Goal: Task Accomplishment & Management: Manage account settings

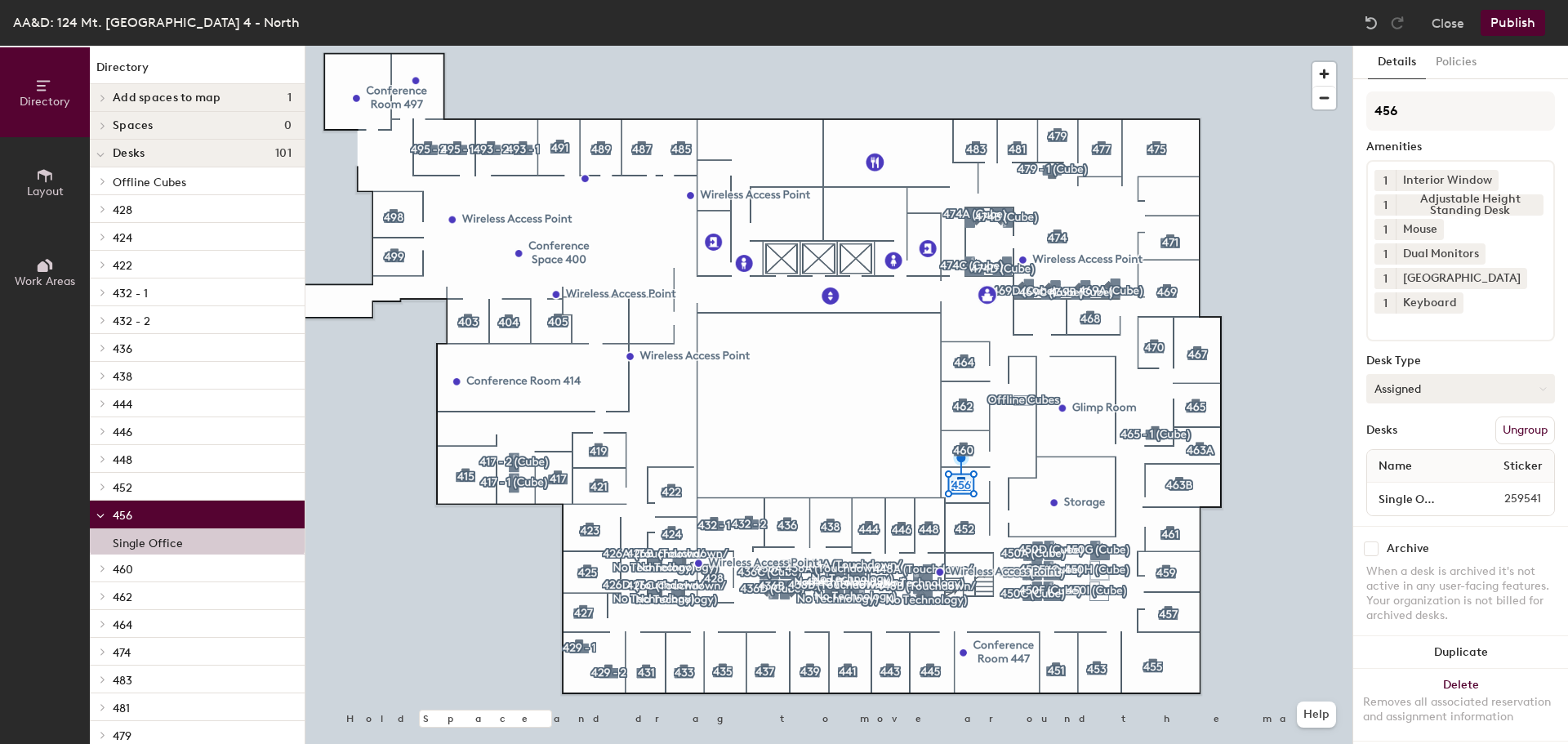
click at [1443, 375] on button "Assigned" at bounding box center [1461, 389] width 189 height 29
click at [1400, 493] on div "Hoteled" at bounding box center [1449, 489] width 163 height 25
click at [392, 46] on div at bounding box center [829, 46] width 1047 height 0
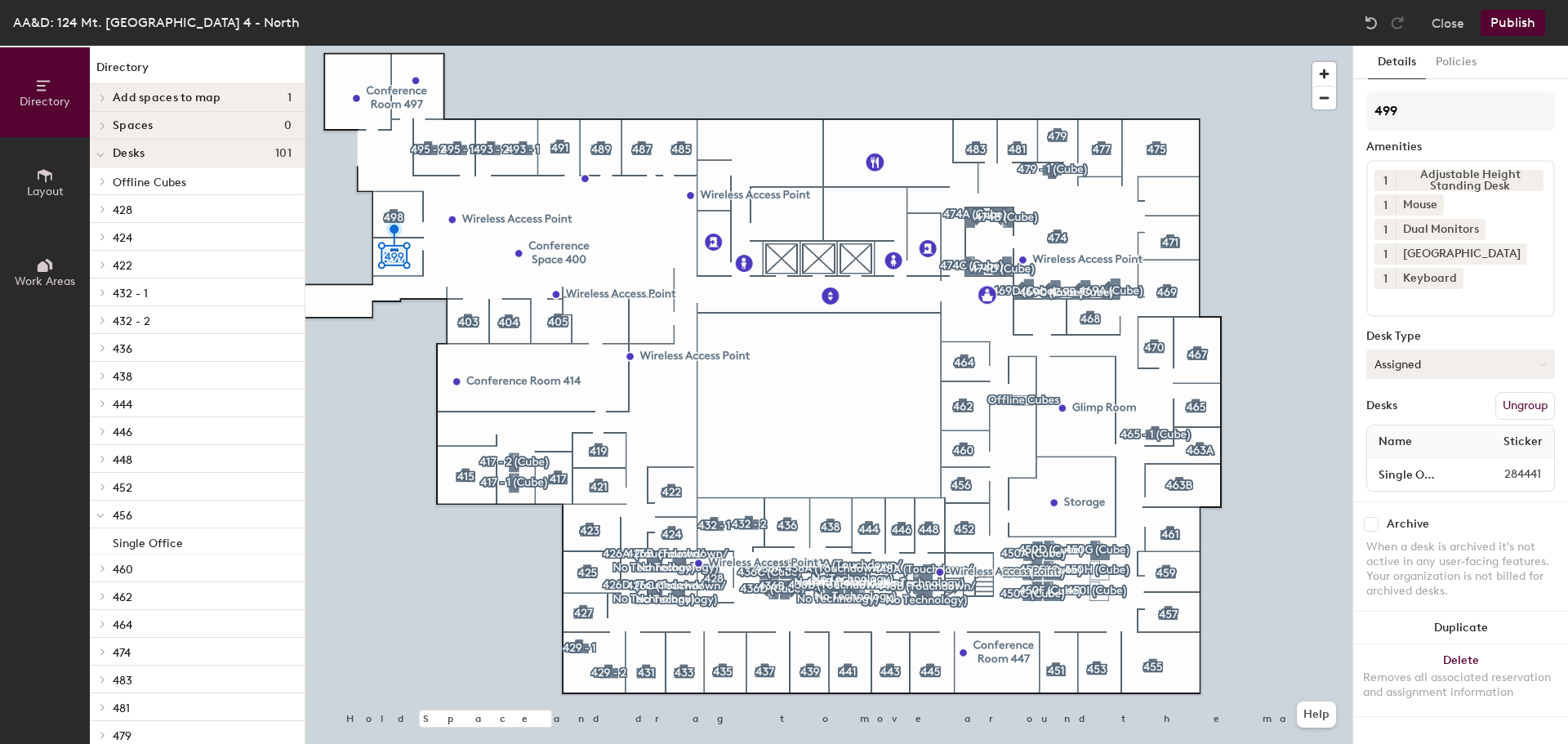
click at [1438, 361] on button "Assigned" at bounding box center [1461, 364] width 189 height 29
click at [1405, 456] on div "Hoteled" at bounding box center [1449, 464] width 163 height 25
click at [1518, 26] on button "Publish" at bounding box center [1513, 23] width 64 height 27
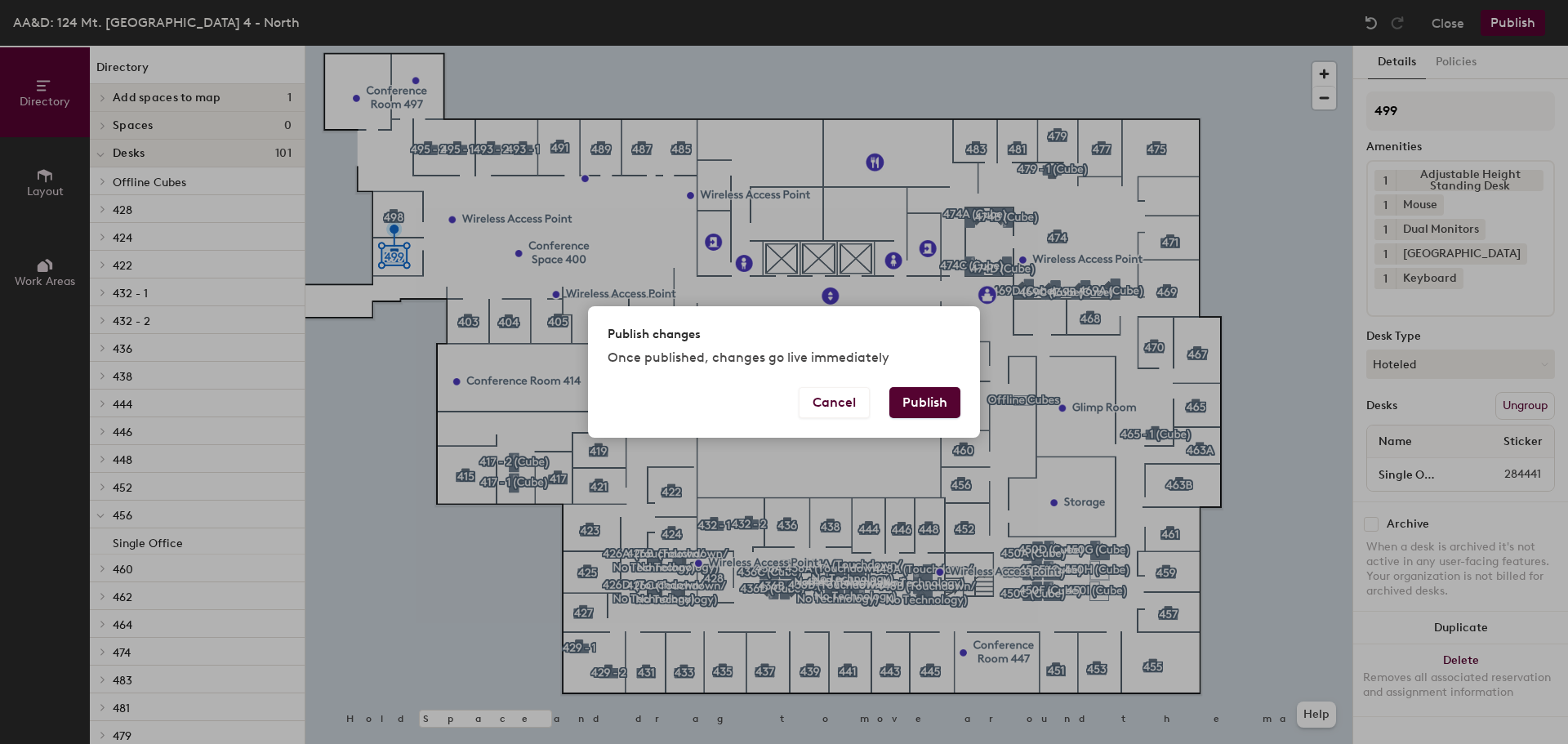
click at [920, 398] on button "Publish" at bounding box center [925, 402] width 71 height 31
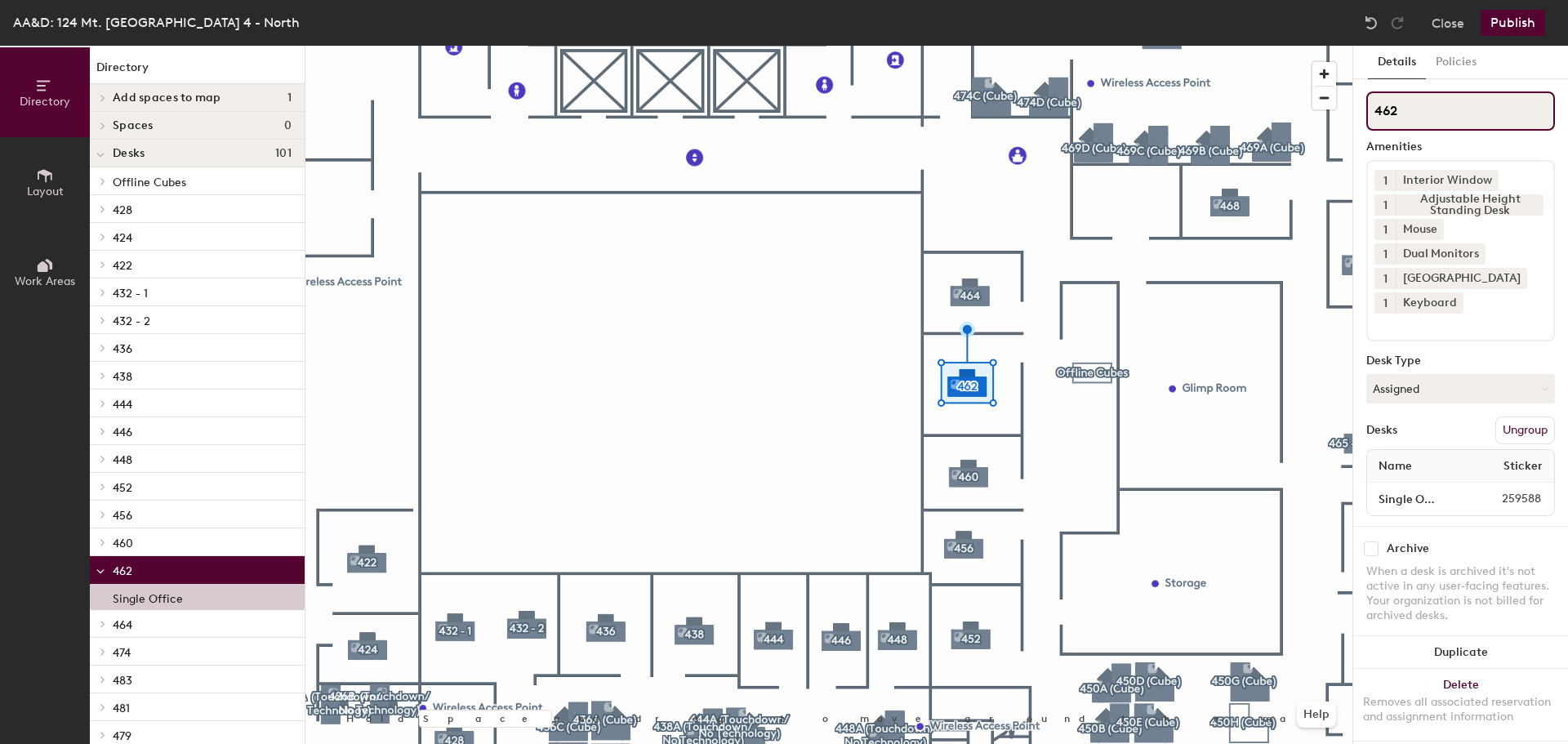
click at [1411, 114] on input "462" at bounding box center [1461, 111] width 189 height 39
type input "462 (Service Desk)"
click at [1419, 394] on button "Assigned" at bounding box center [1461, 389] width 189 height 29
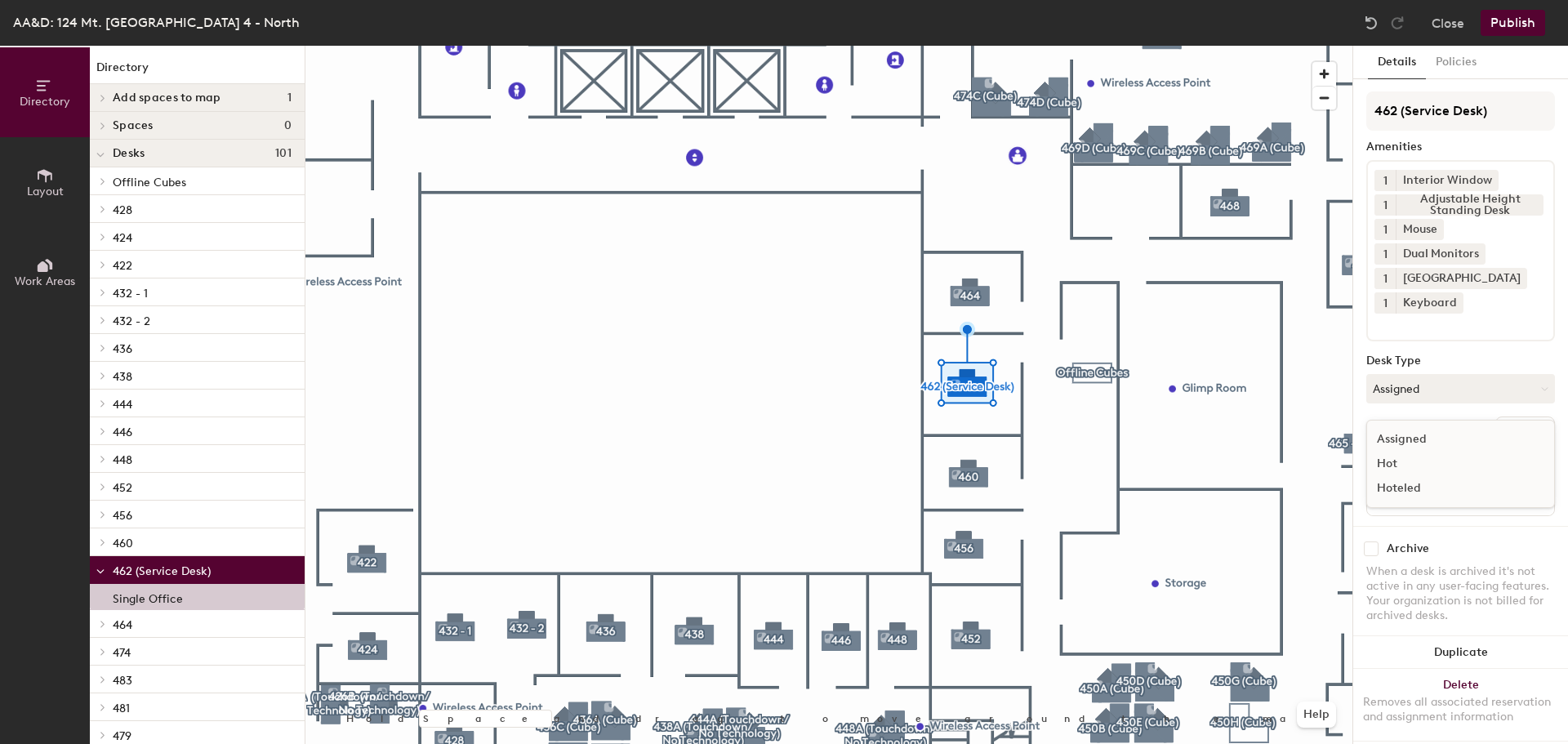
click at [1405, 494] on div "Hoteled" at bounding box center [1449, 489] width 163 height 25
click at [1405, 375] on button "Hoteled" at bounding box center [1461, 389] width 189 height 29
click at [1392, 436] on div "Assigned" at bounding box center [1449, 440] width 163 height 25
click at [1524, 9] on div "AA&D: 124 Mt. Auburn St, Floor 4 - North Close Publish" at bounding box center [784, 23] width 1568 height 46
click at [1518, 21] on button "Publish" at bounding box center [1513, 23] width 64 height 27
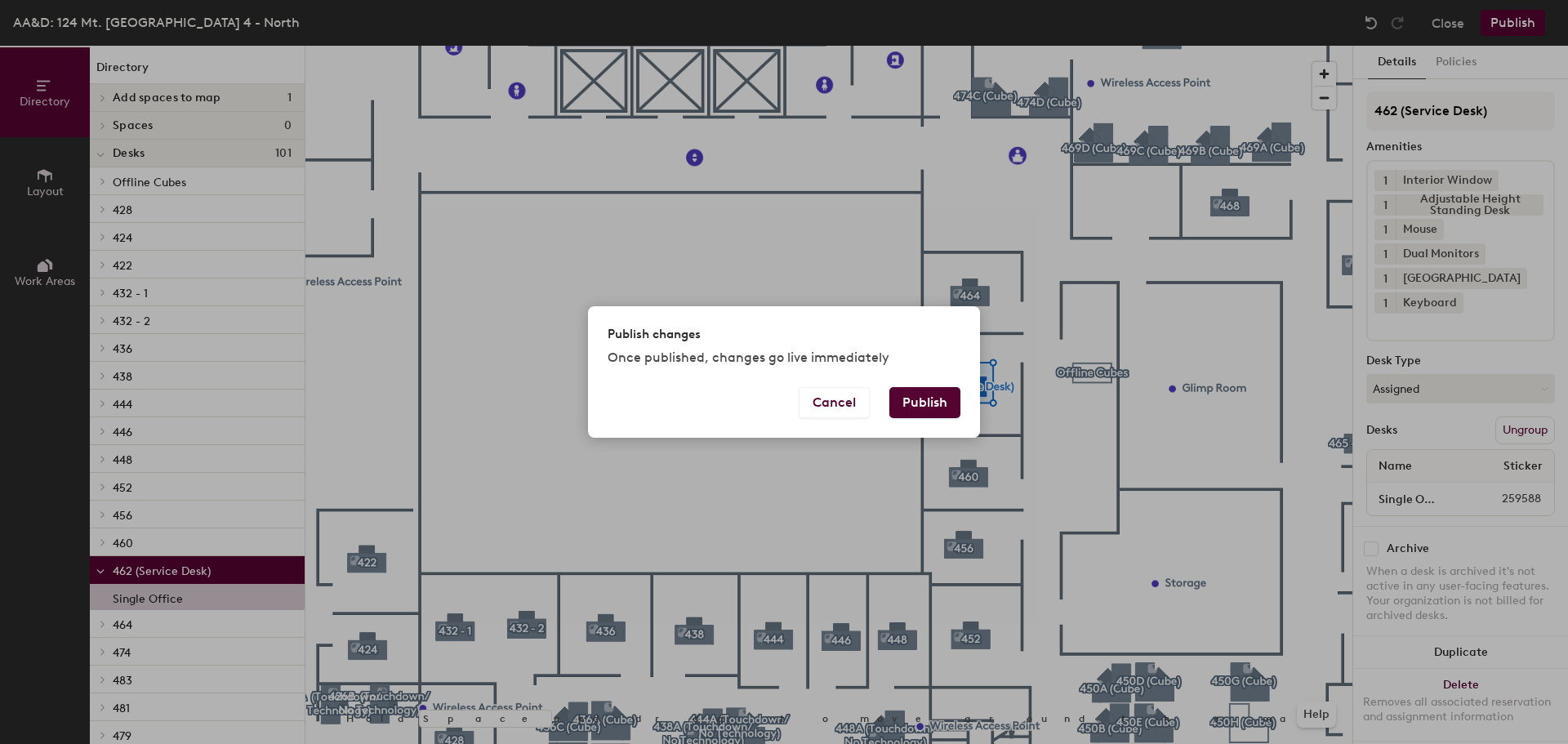
click at [935, 399] on button "Publish" at bounding box center [925, 402] width 71 height 31
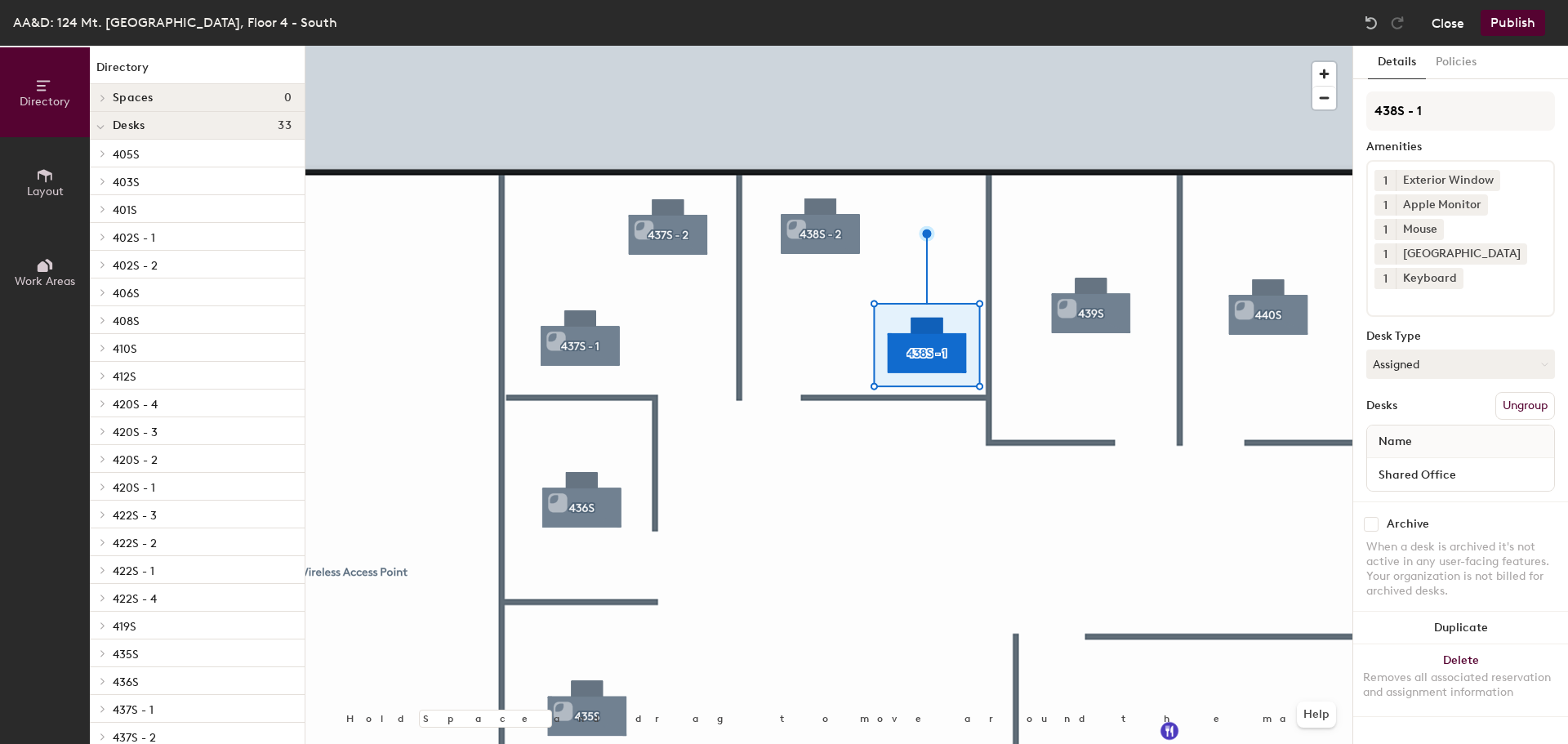
click at [1447, 29] on button "Close" at bounding box center [1448, 23] width 33 height 27
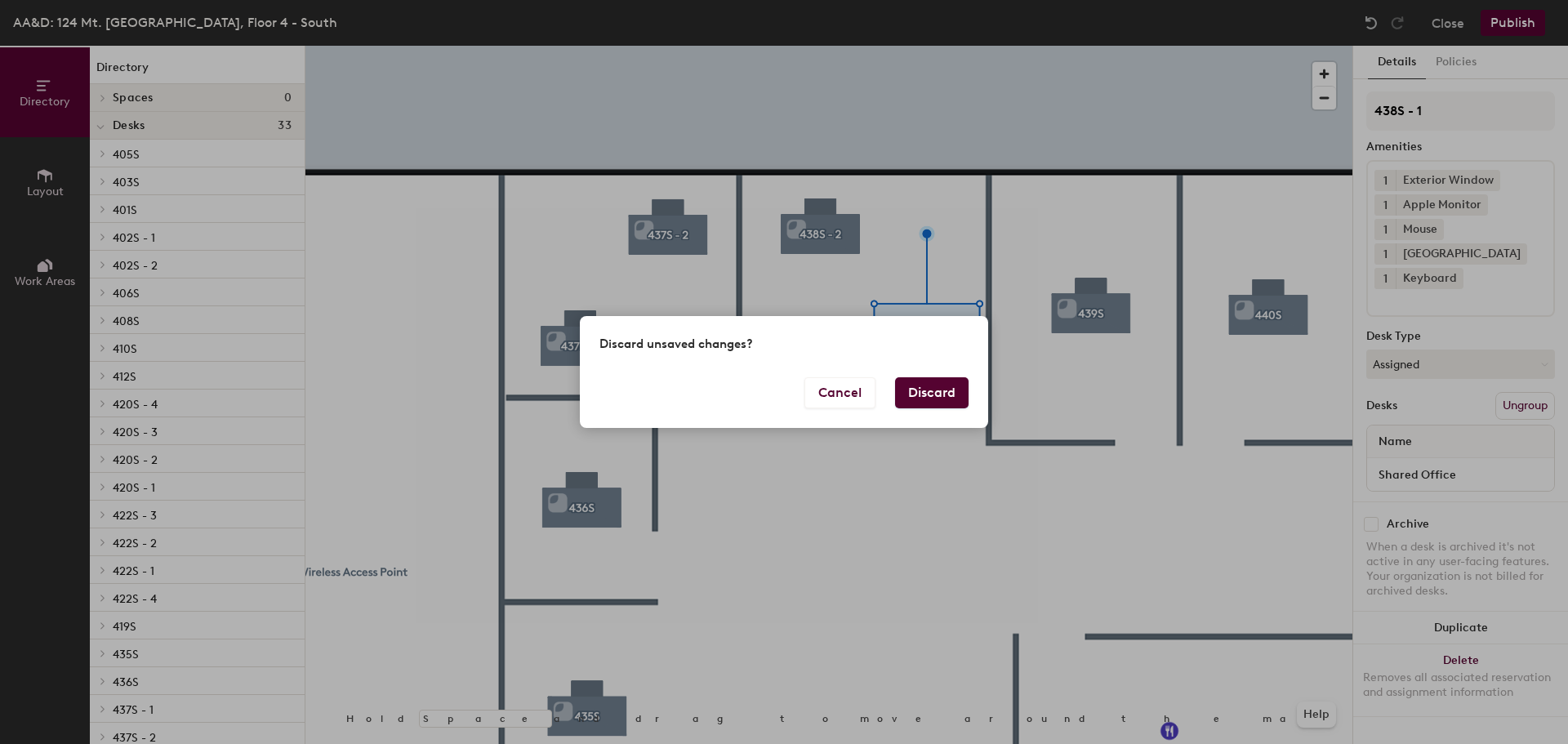
click at [947, 407] on button "Discard" at bounding box center [931, 392] width 73 height 31
